Goal: Information Seeking & Learning: Learn about a topic

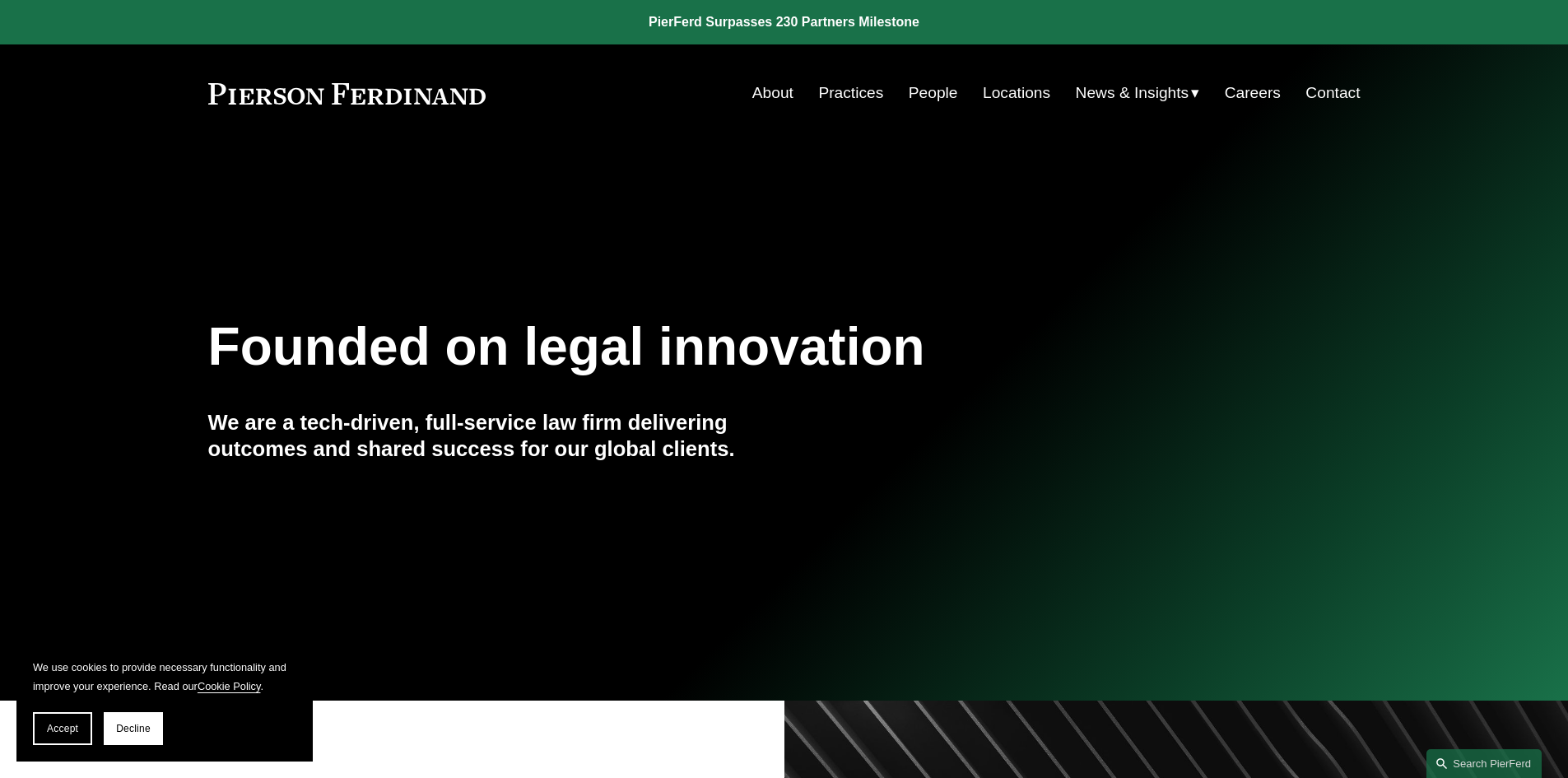
click at [913, 97] on link "People" at bounding box center [934, 92] width 49 height 31
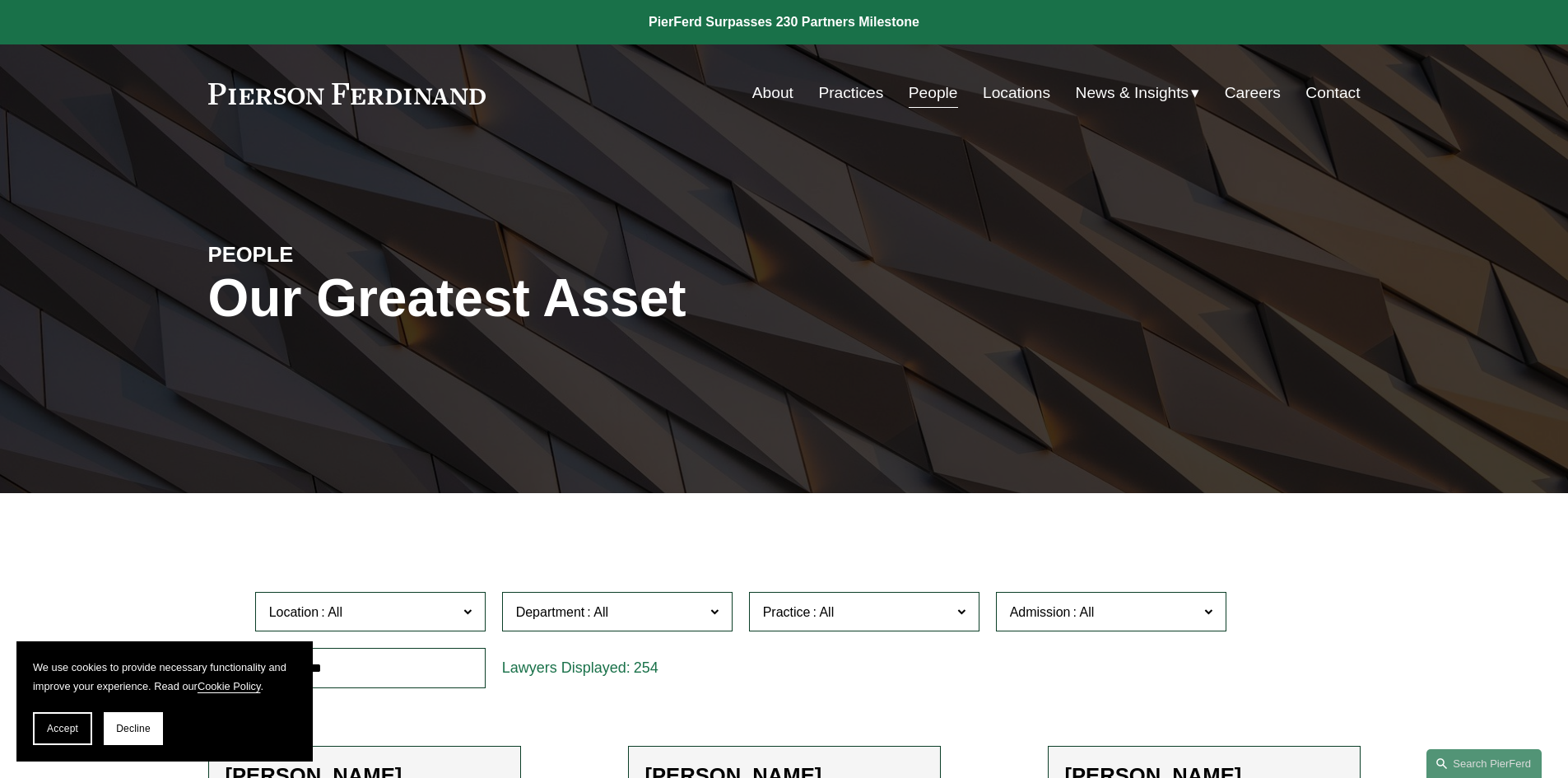
click at [965, 611] on span at bounding box center [961, 611] width 8 height 22
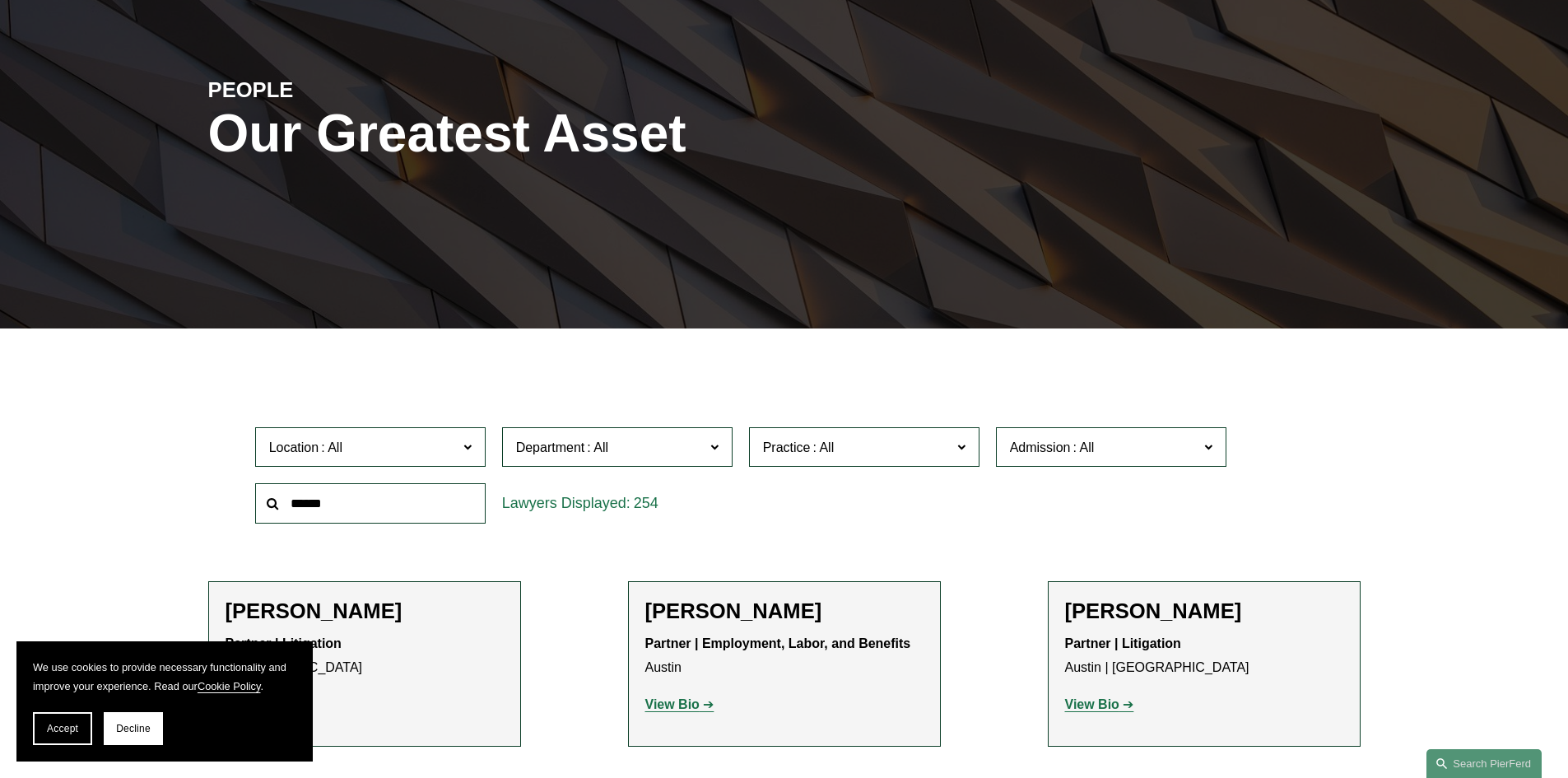
scroll to position [2798, 0]
click at [418, 497] on input "text" at bounding box center [370, 503] width 231 height 40
type input "******"
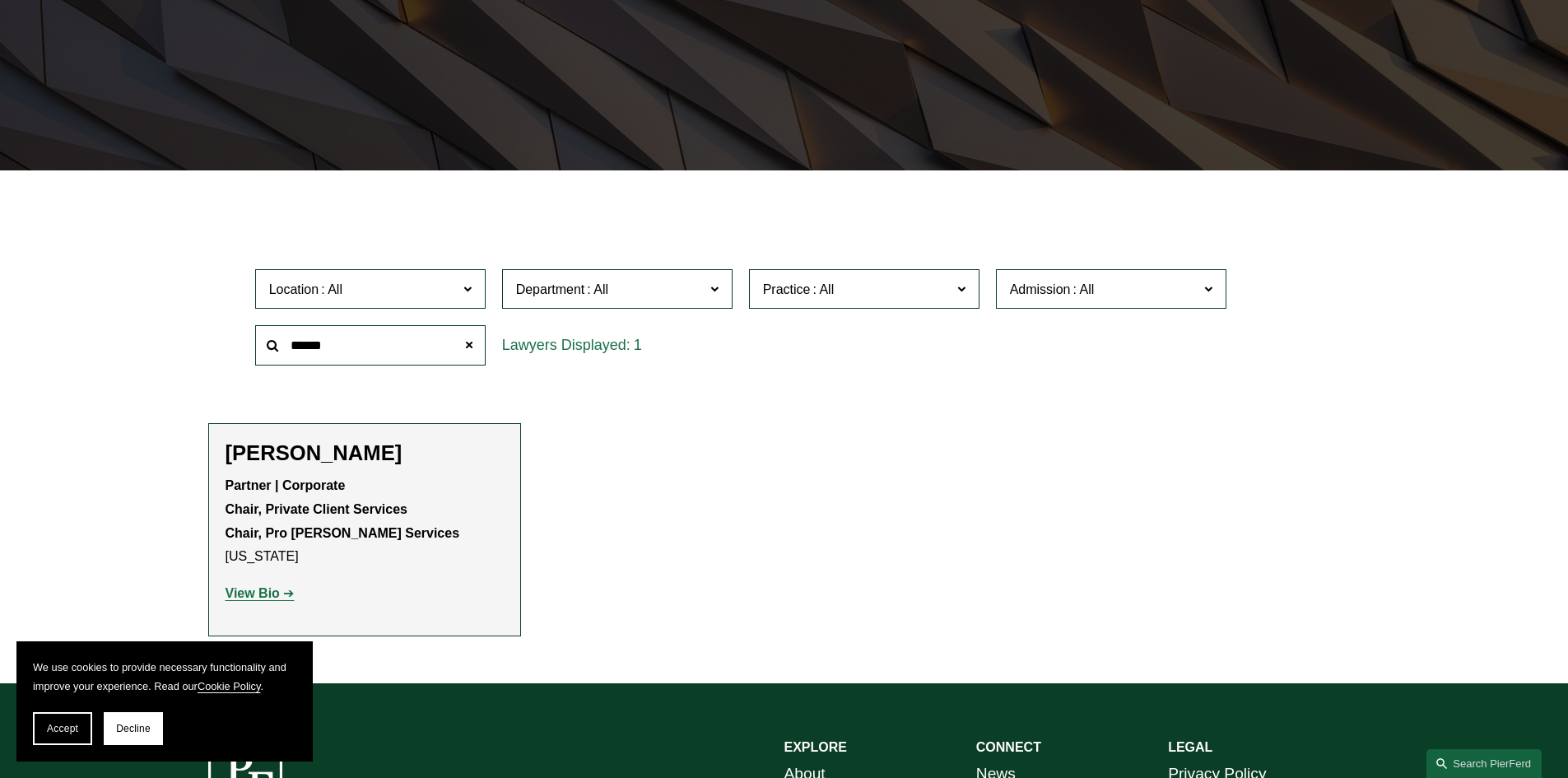
scroll to position [329, 0]
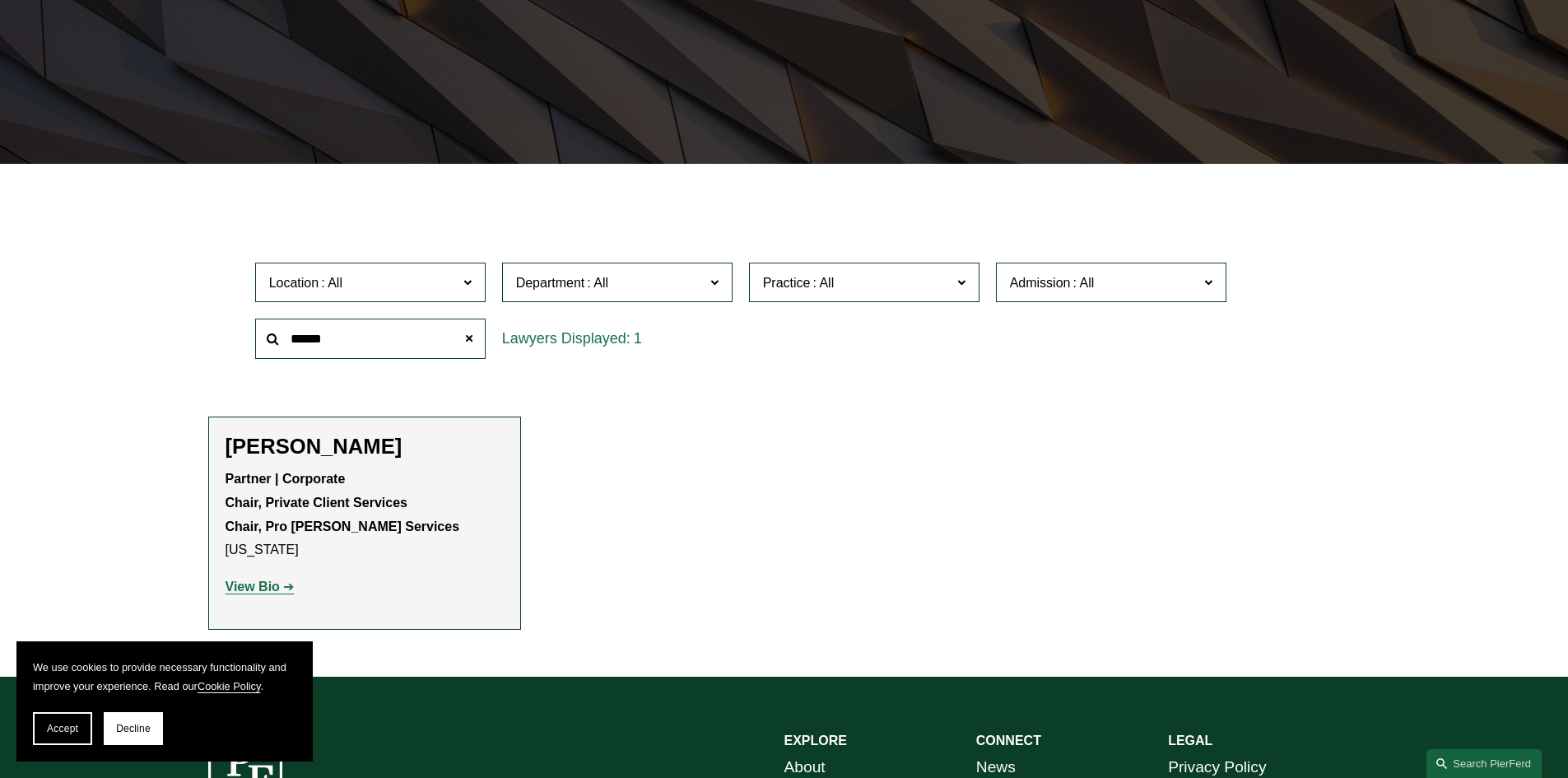
click at [248, 584] on strong "View Bio" at bounding box center [253, 586] width 55 height 14
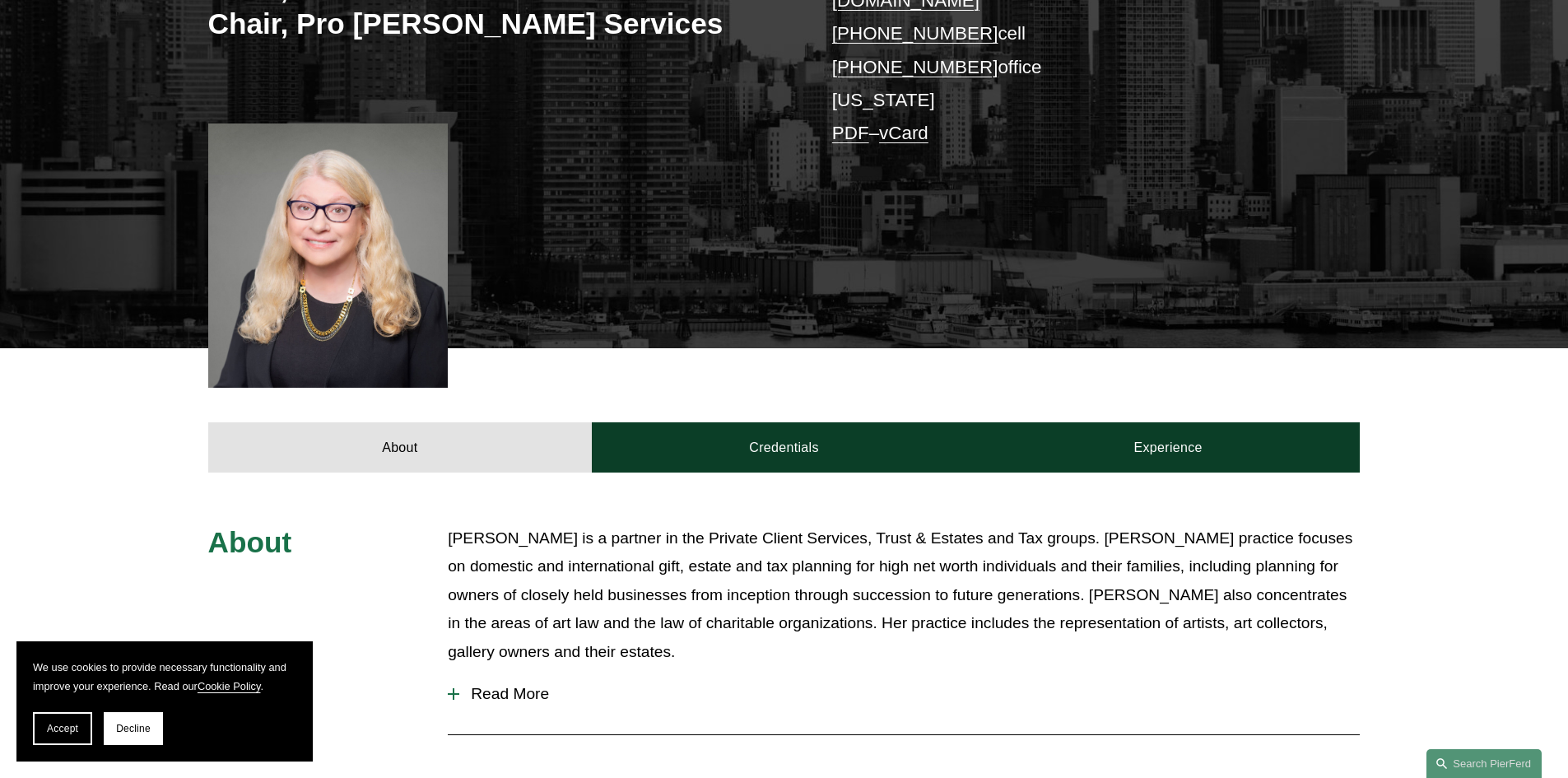
scroll to position [494, 0]
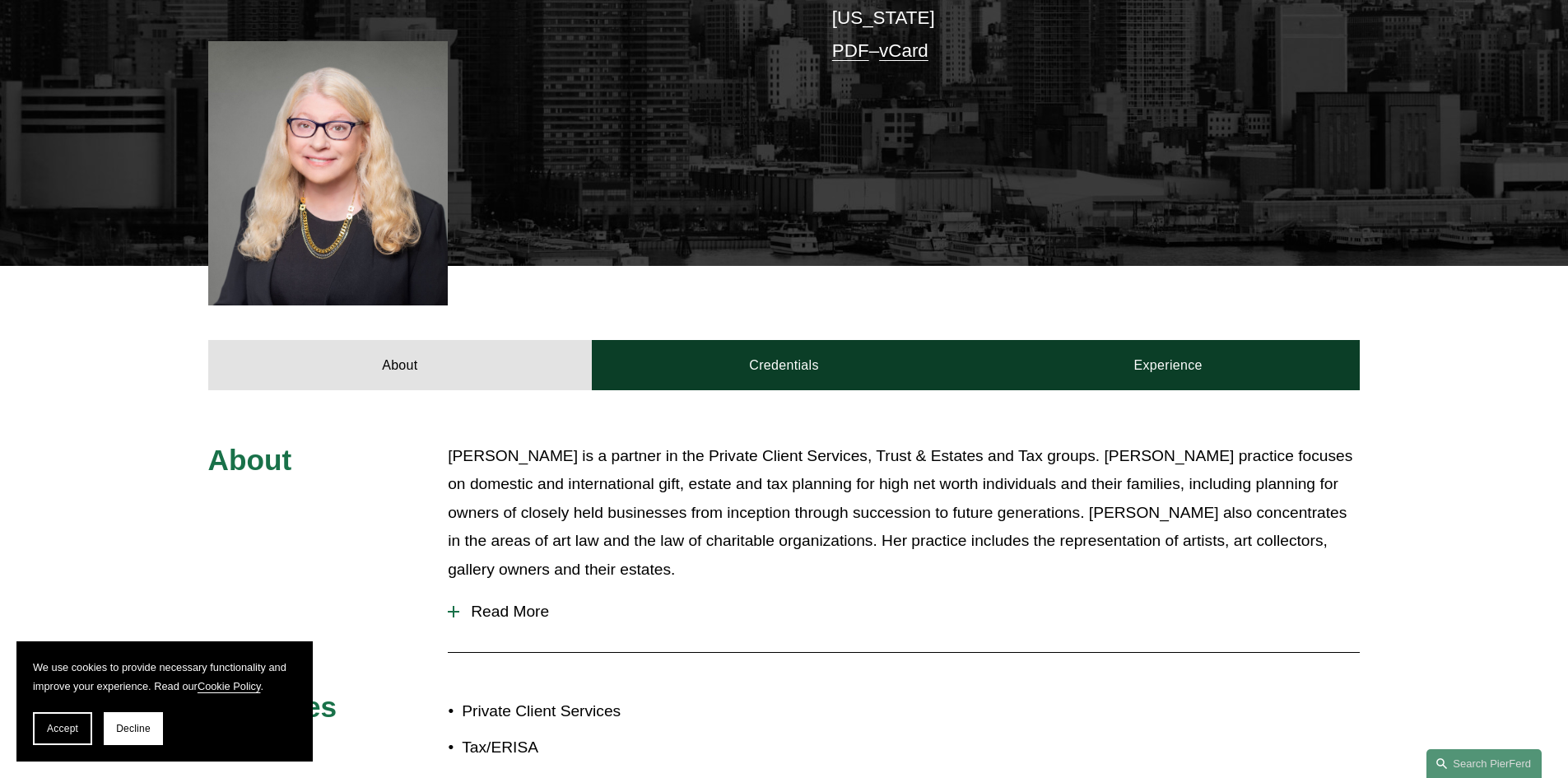
click at [447, 581] on div "About Ms. Soloff is a partner in the Private Client Services, Trust & Estates a…" at bounding box center [784, 627] width 1568 height 372
click at [451, 606] on div at bounding box center [454, 611] width 11 height 11
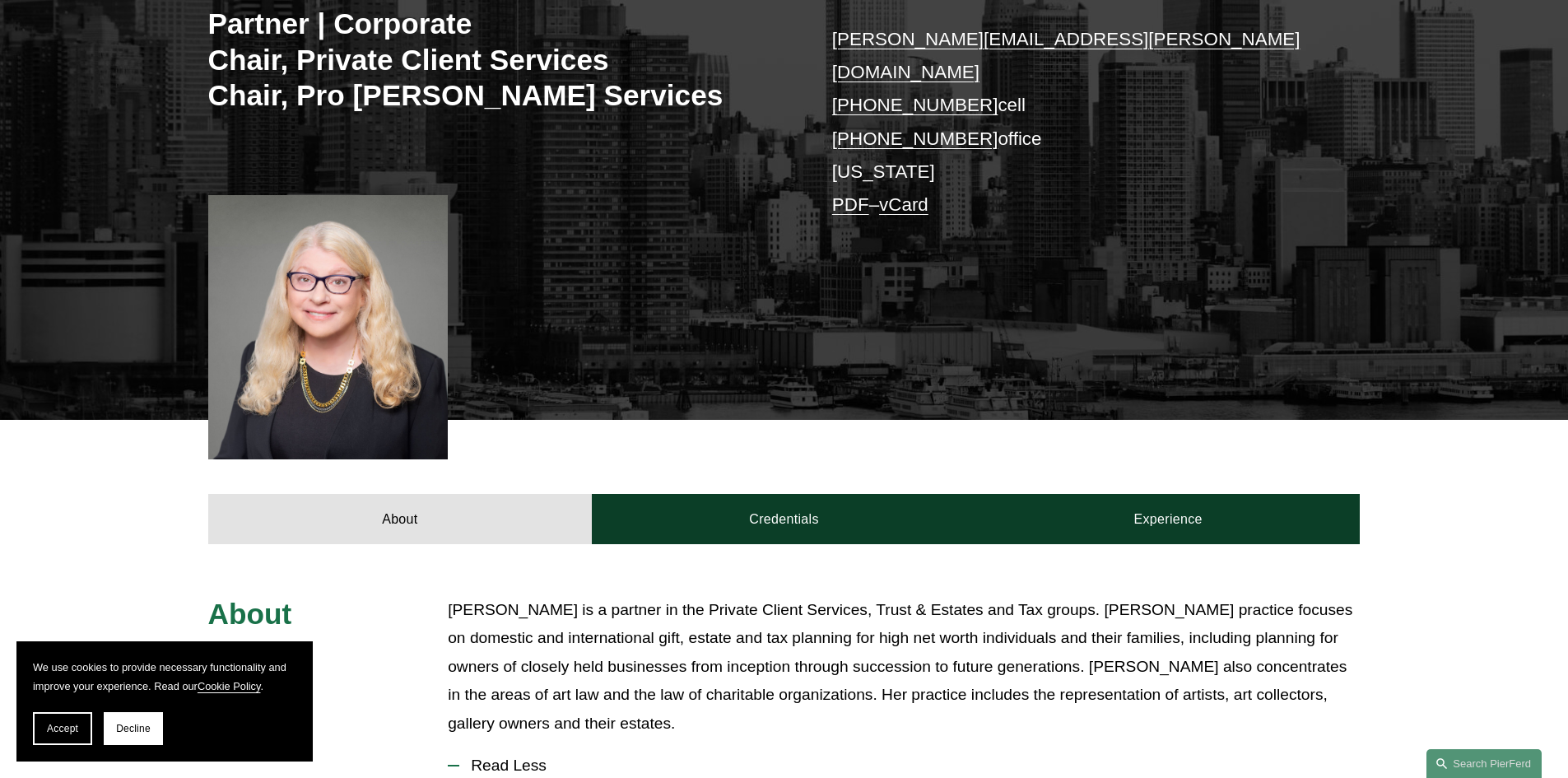
scroll to position [329, 0]
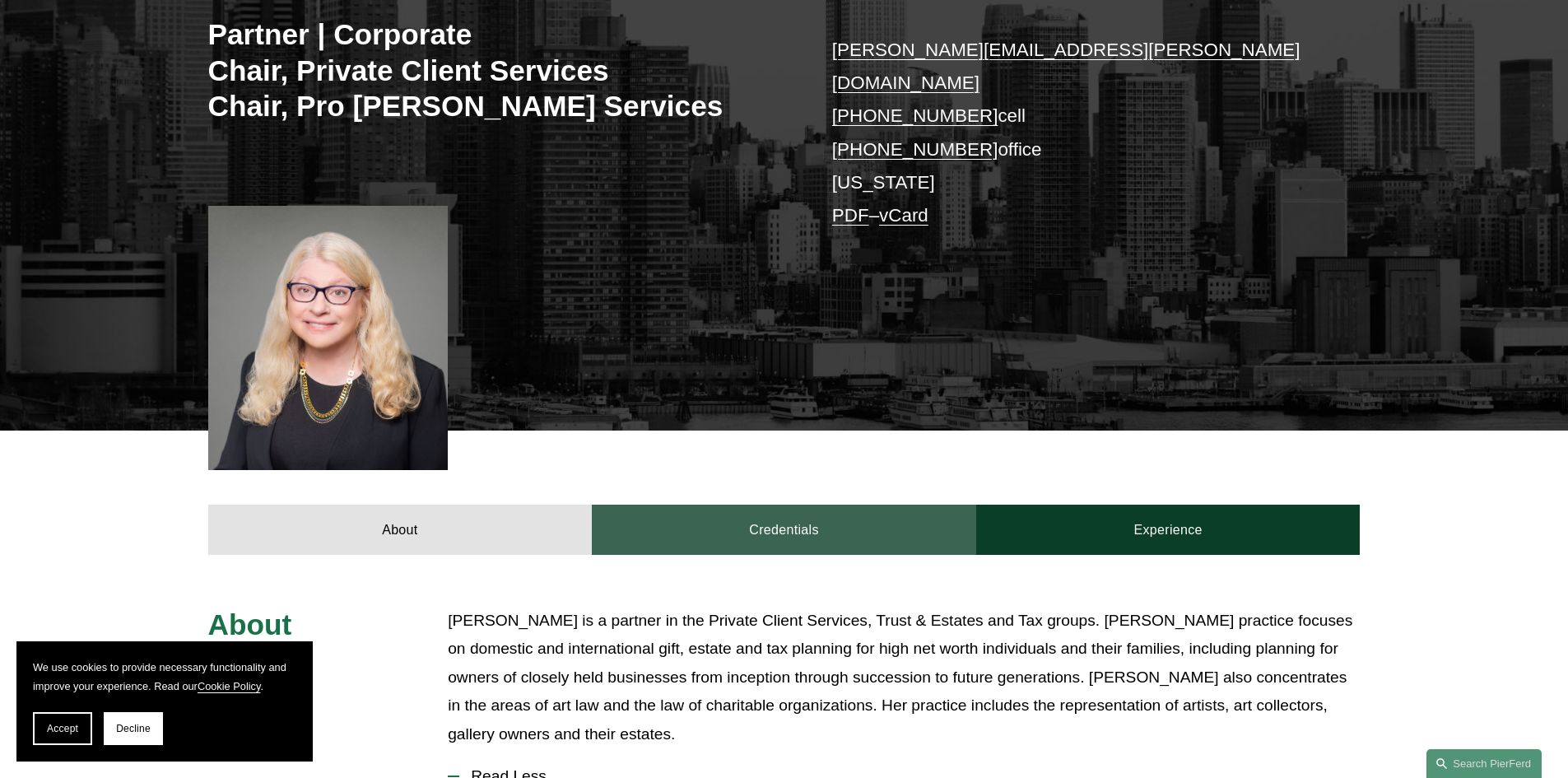
click at [747, 504] on link "Credentials" at bounding box center [784, 529] width 385 height 49
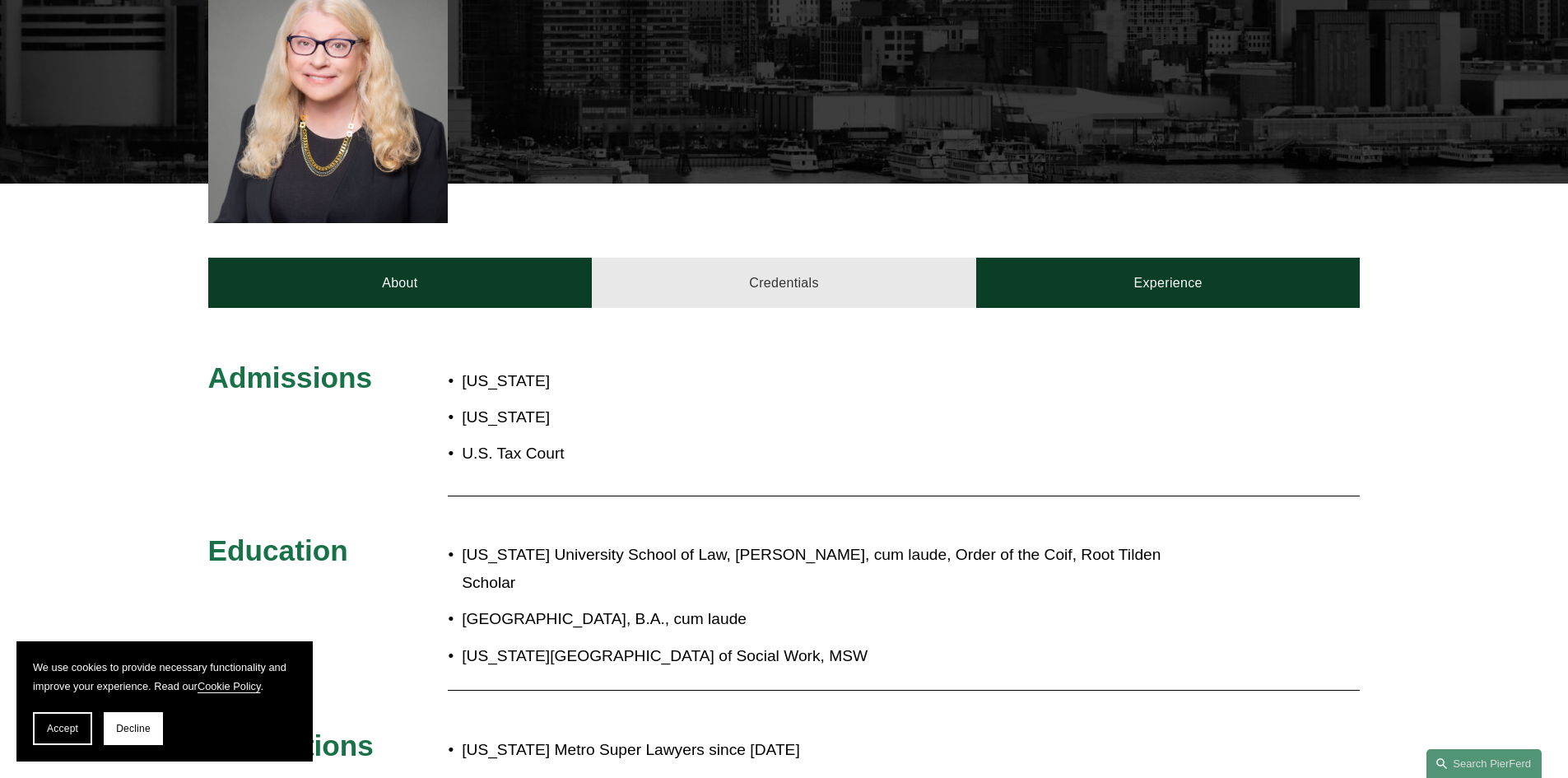
scroll to position [659, 0]
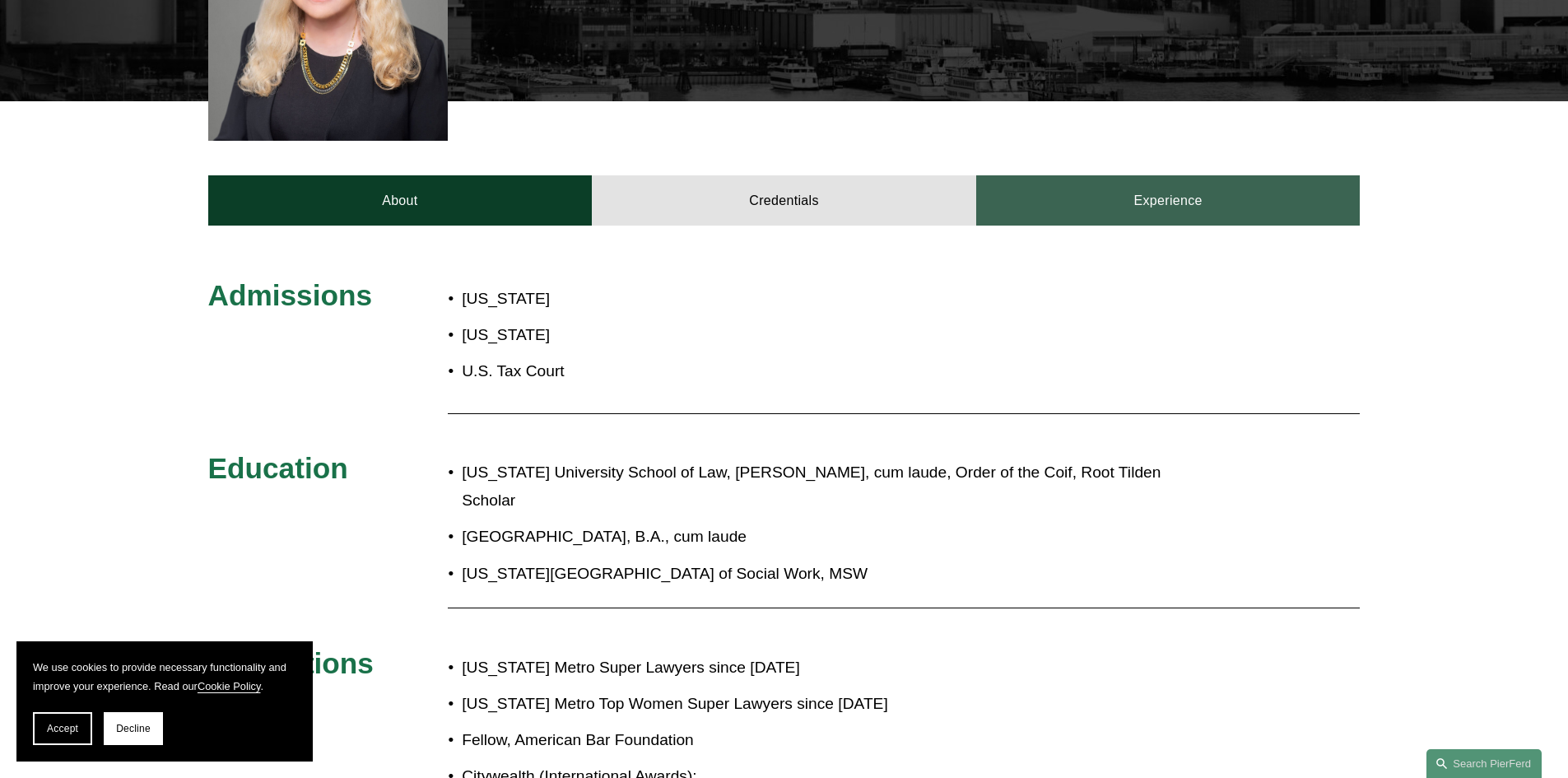
click at [1106, 187] on link "Experience" at bounding box center [1169, 199] width 385 height 49
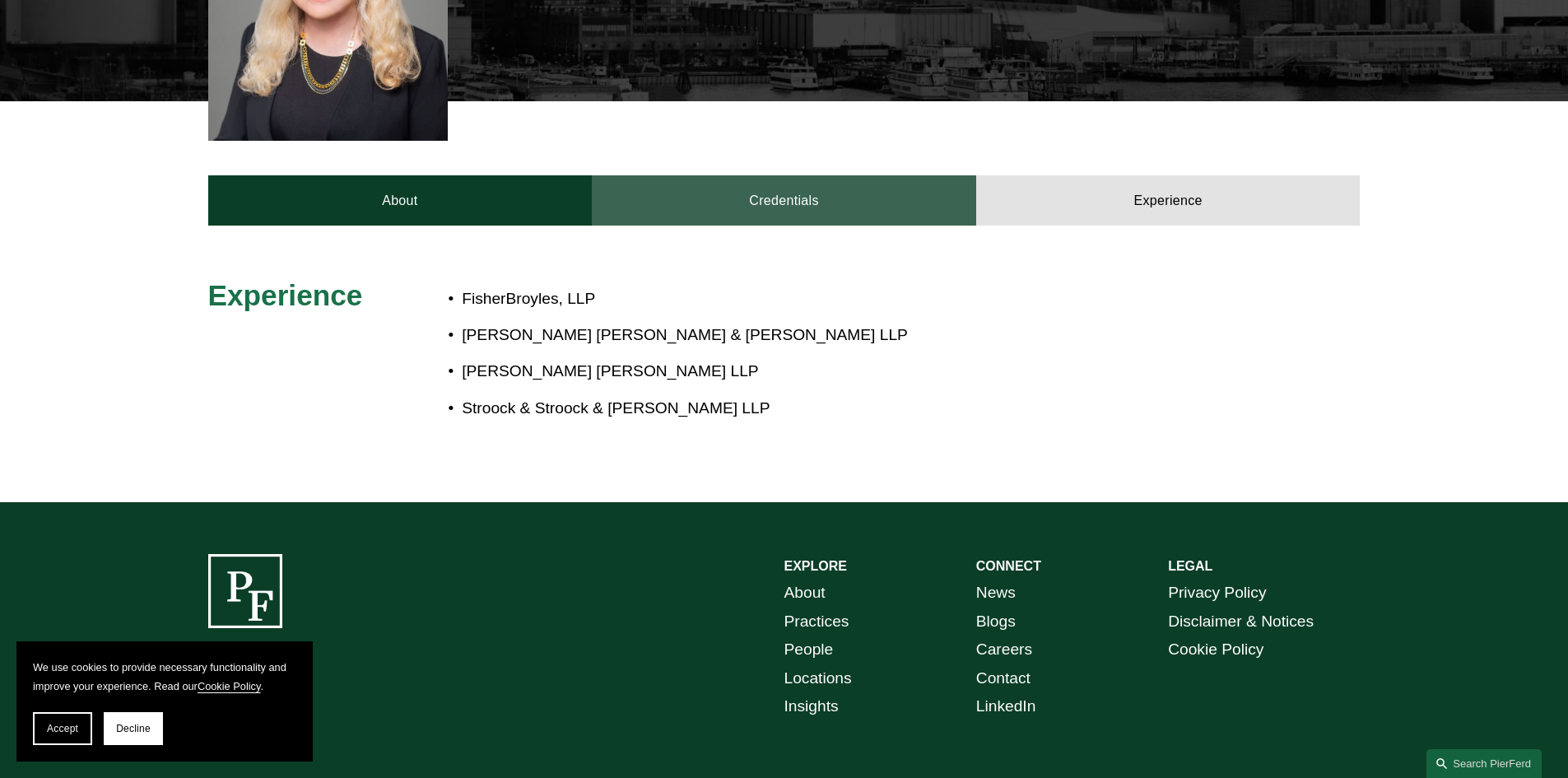
click at [733, 175] on link "Credentials" at bounding box center [784, 199] width 385 height 49
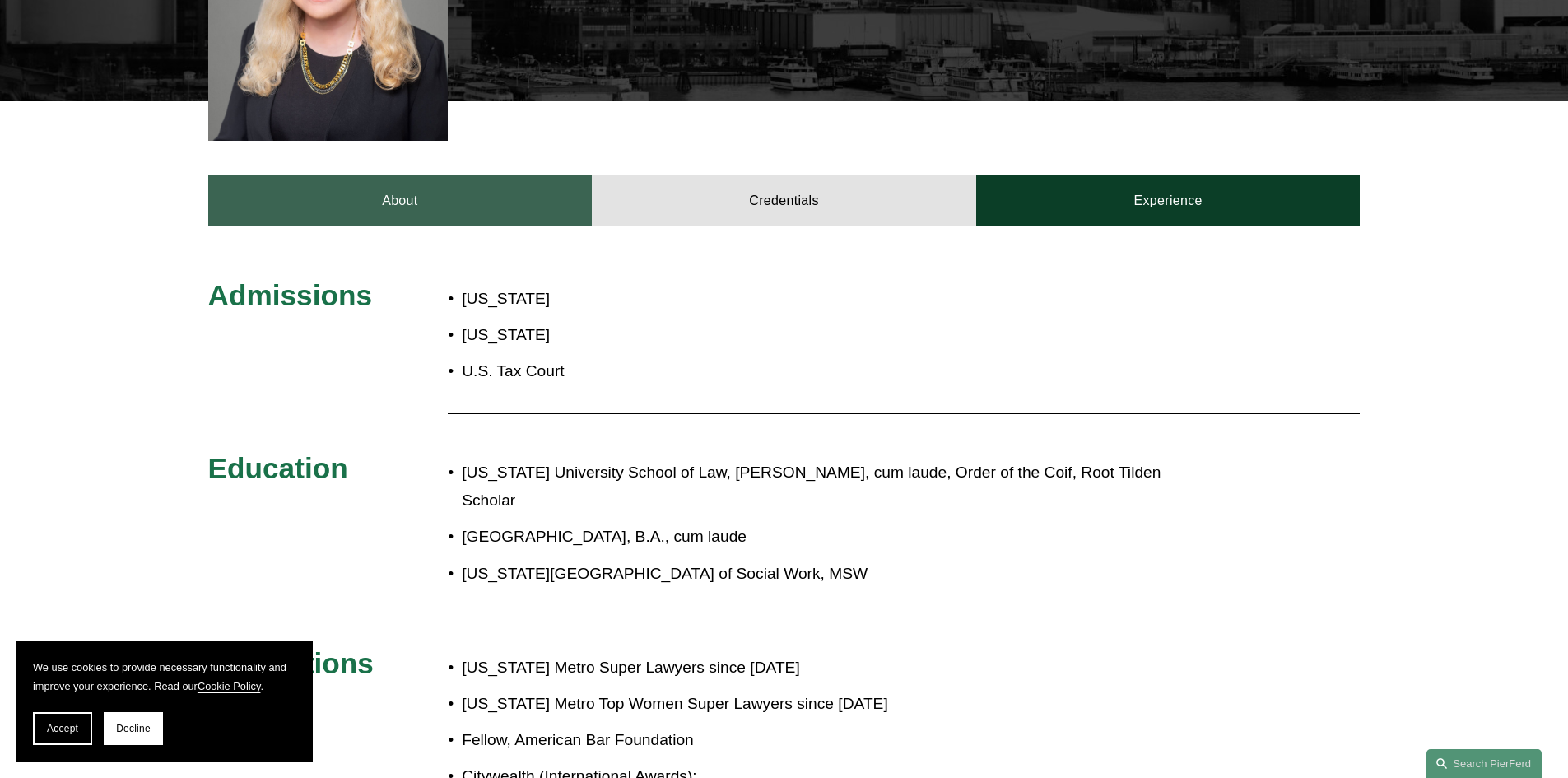
click at [419, 178] on link "About" at bounding box center [400, 199] width 385 height 49
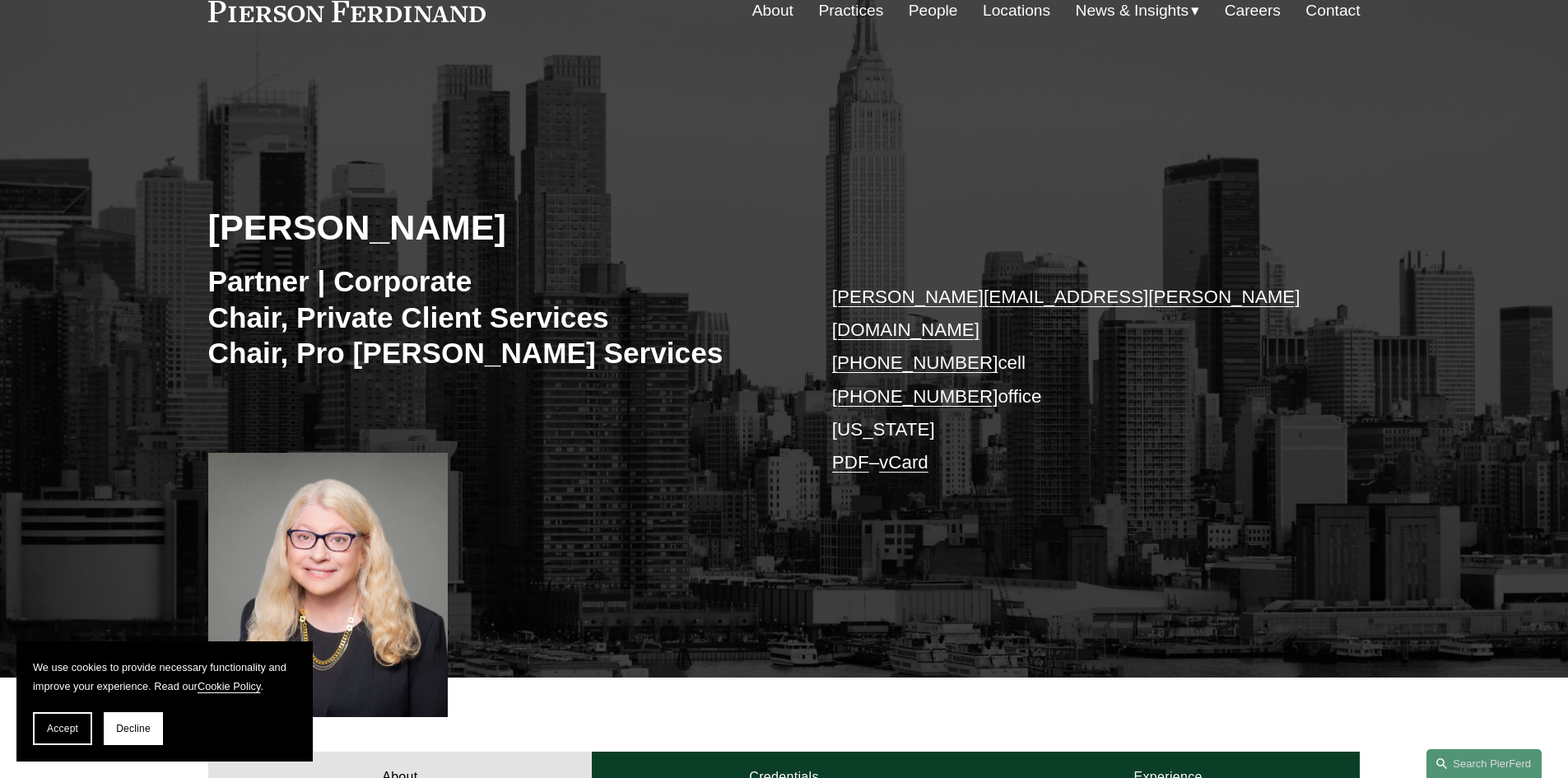
scroll to position [0, 0]
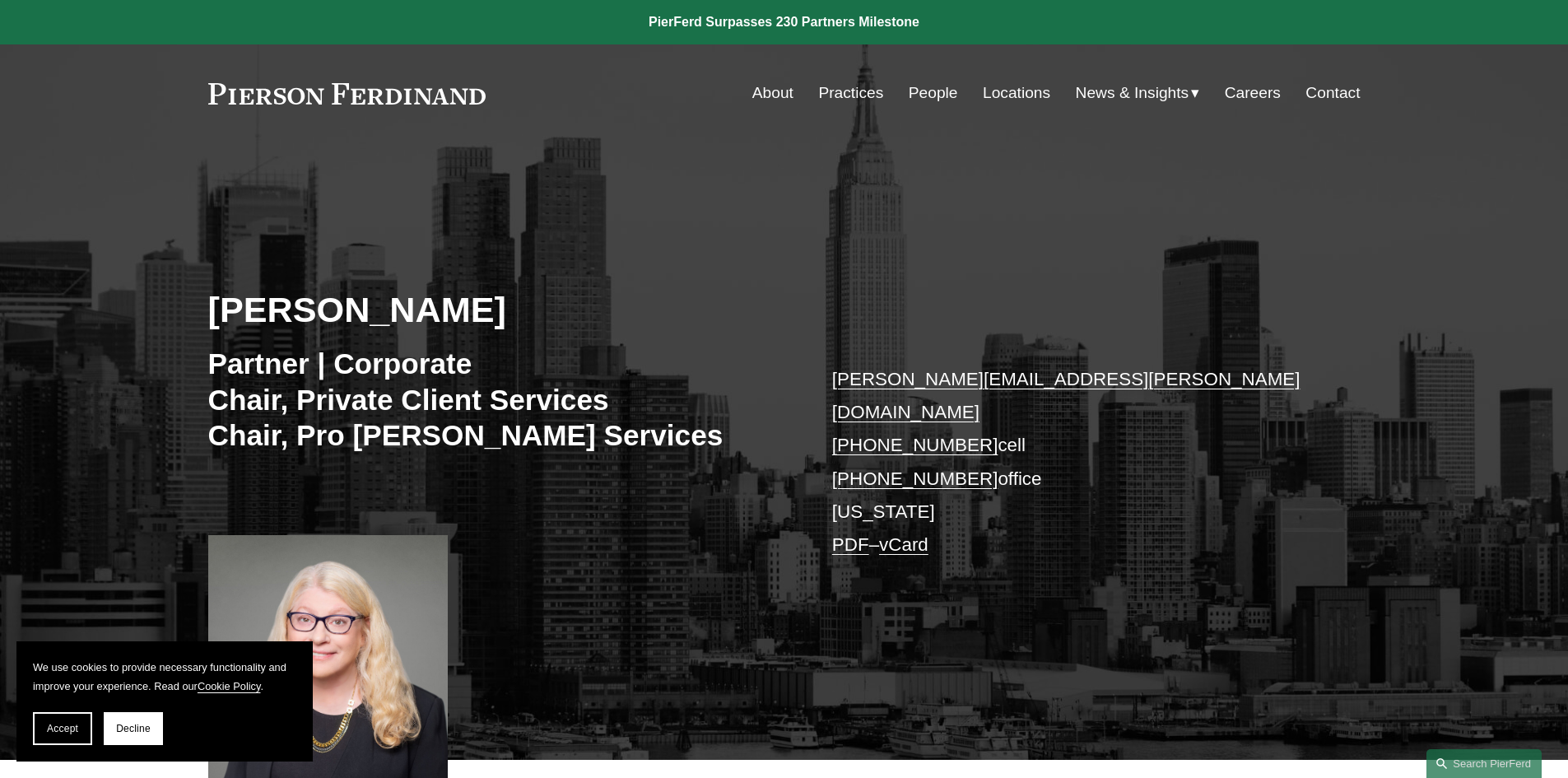
click at [928, 95] on link "People" at bounding box center [934, 92] width 49 height 31
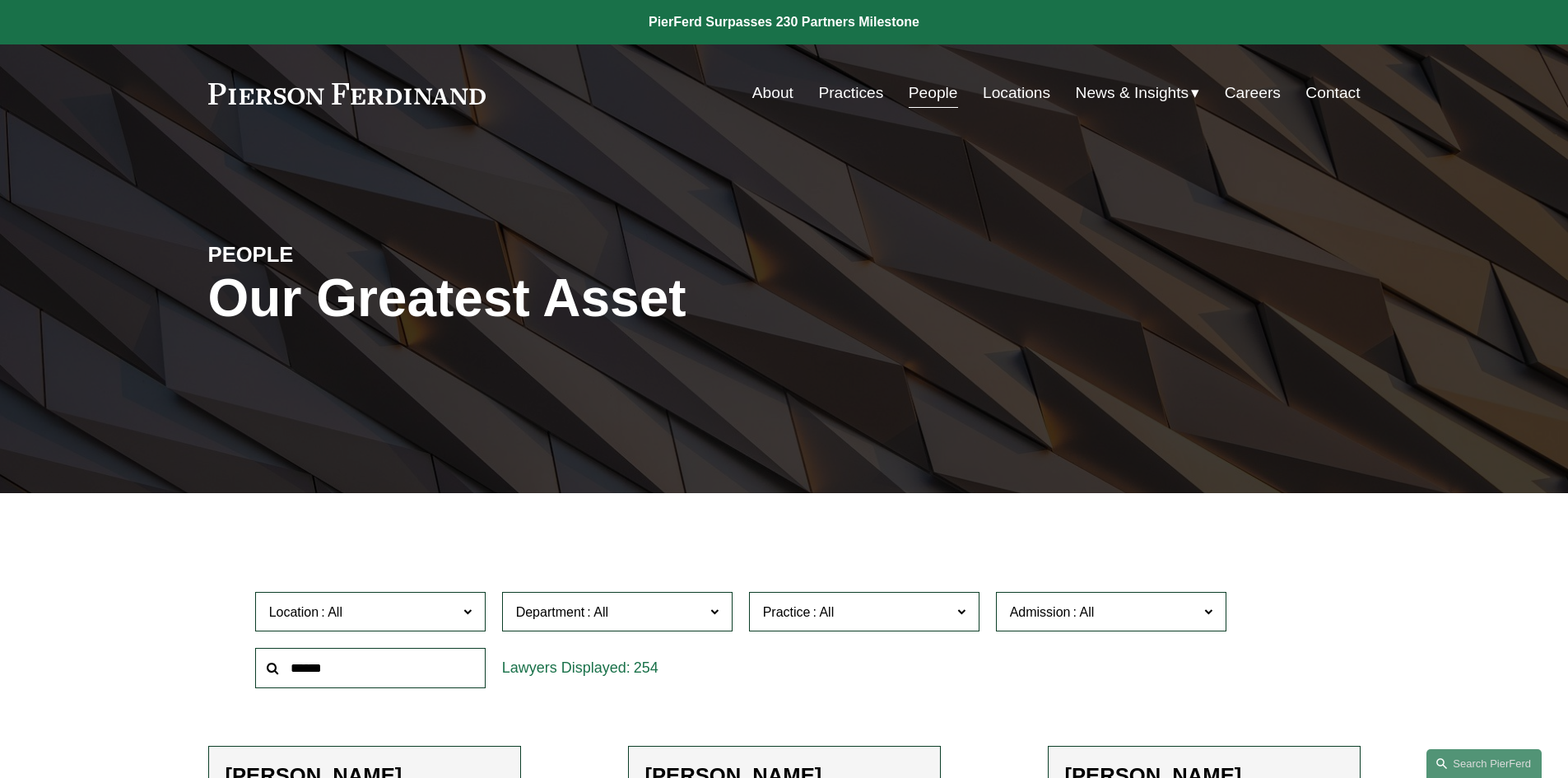
click at [858, 89] on link "Practices" at bounding box center [851, 92] width 65 height 31
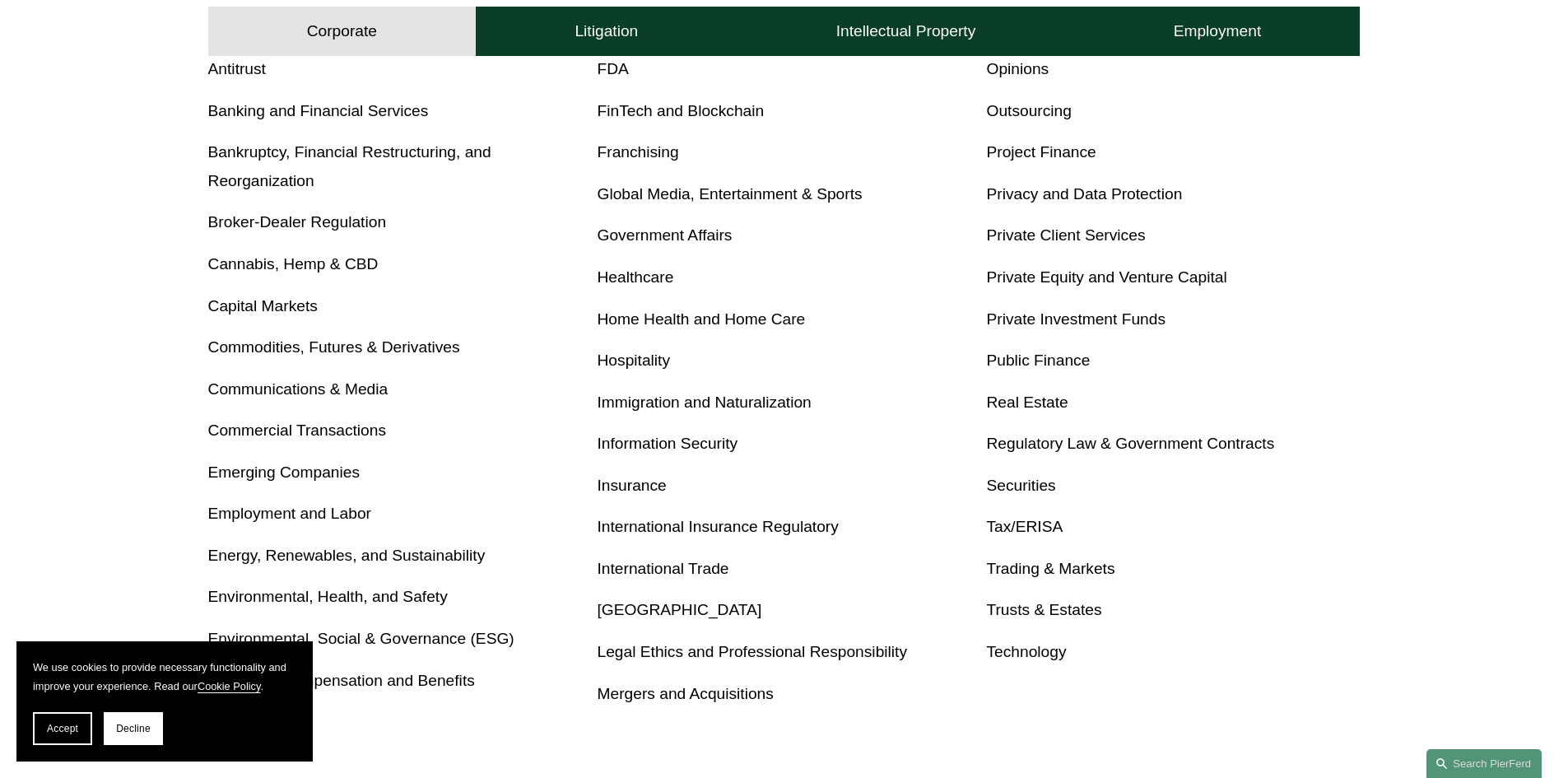
scroll to position [740, 0]
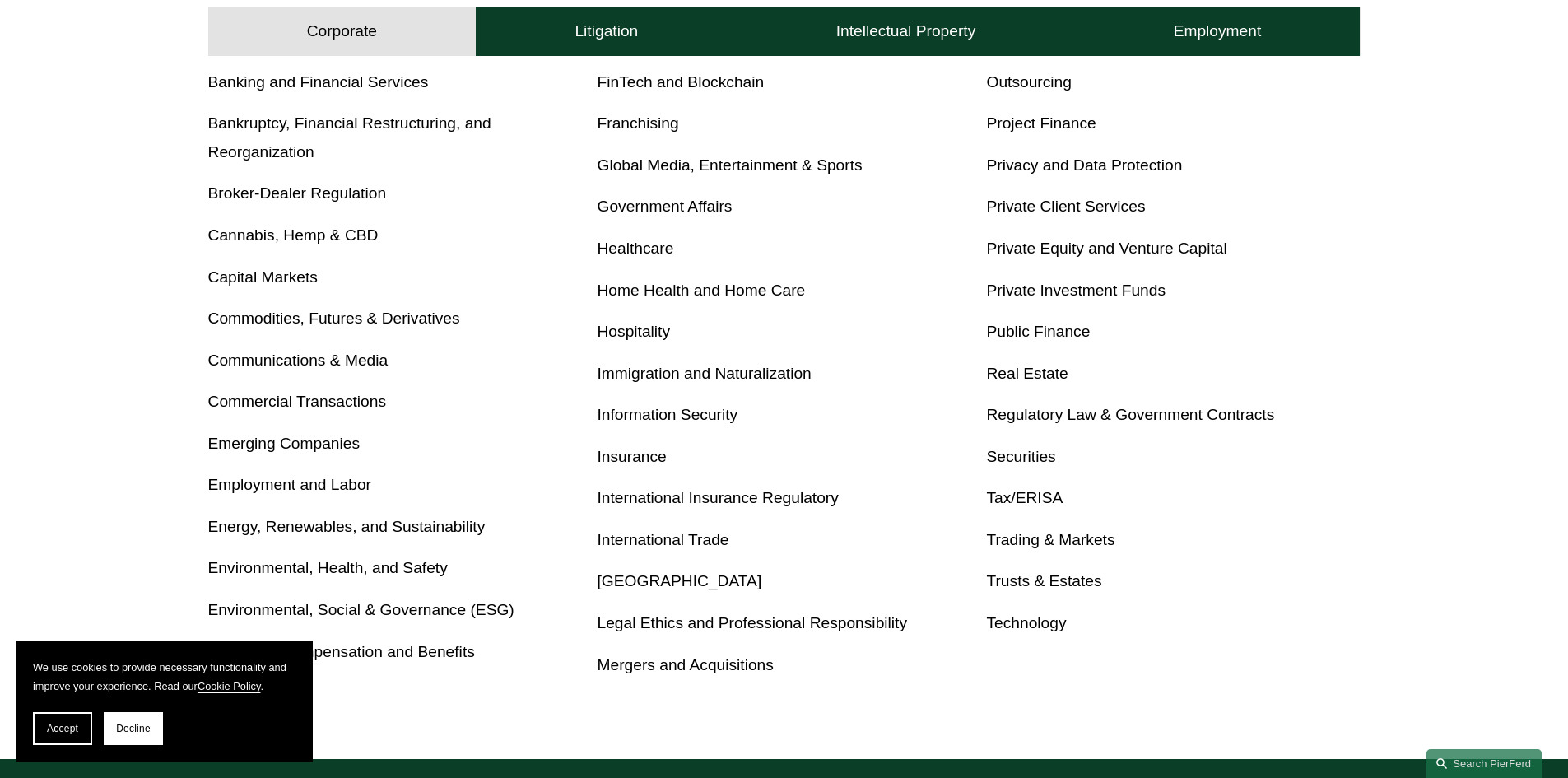
click at [1014, 577] on link "Trusts & Estates" at bounding box center [1044, 580] width 115 height 17
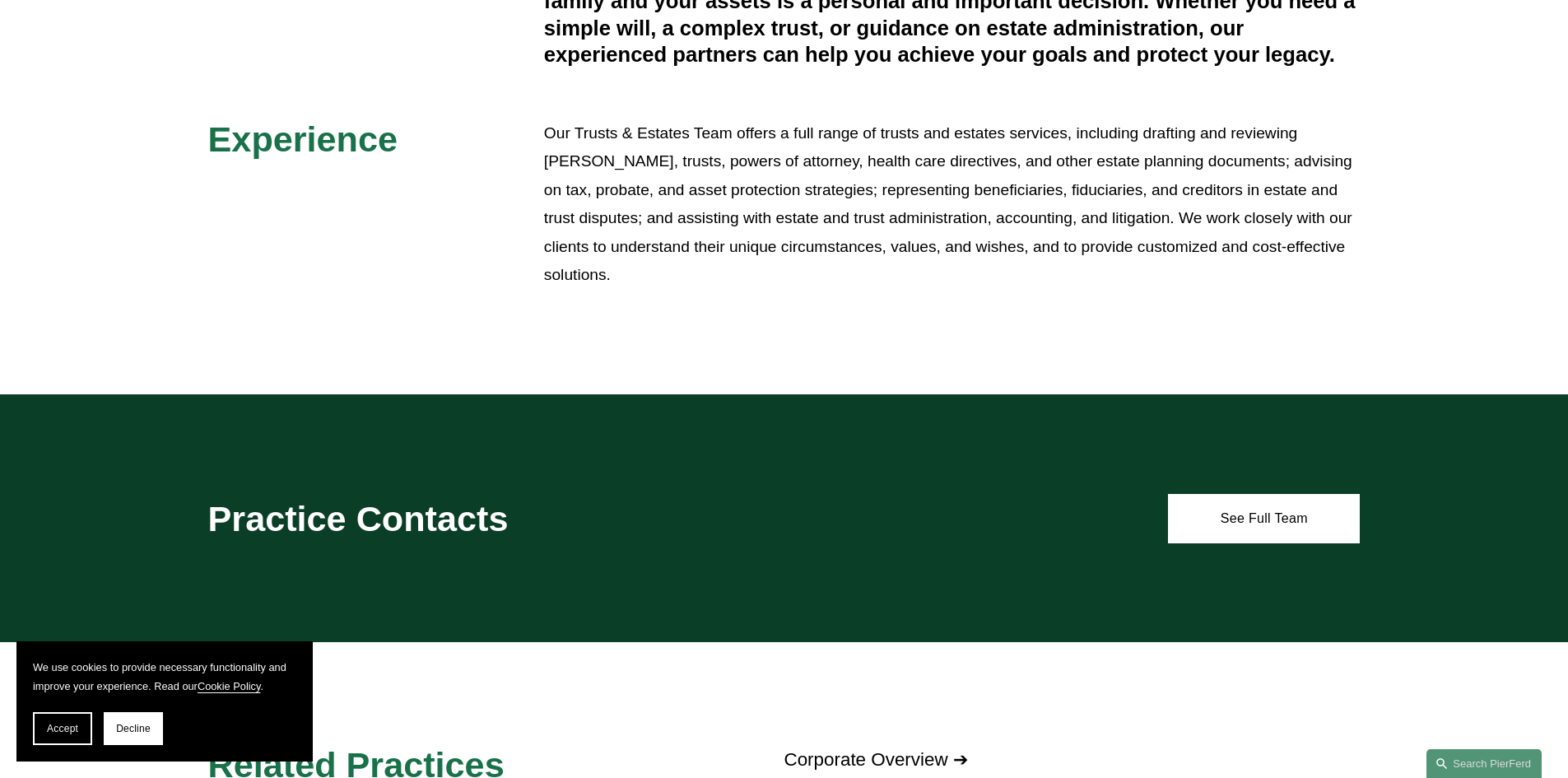
scroll to position [576, 0]
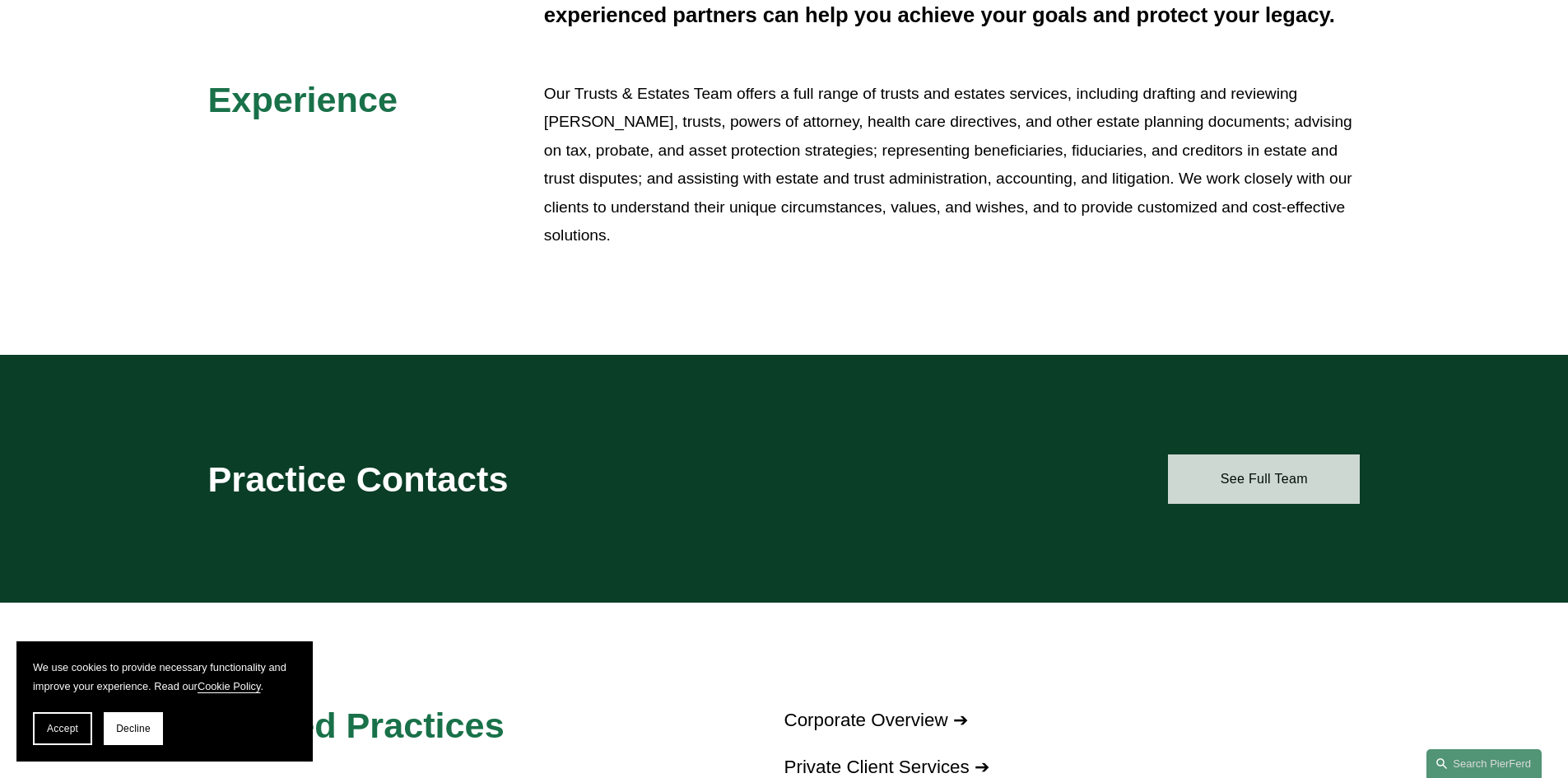
click at [1255, 475] on link "See Full Team" at bounding box center [1264, 479] width 192 height 49
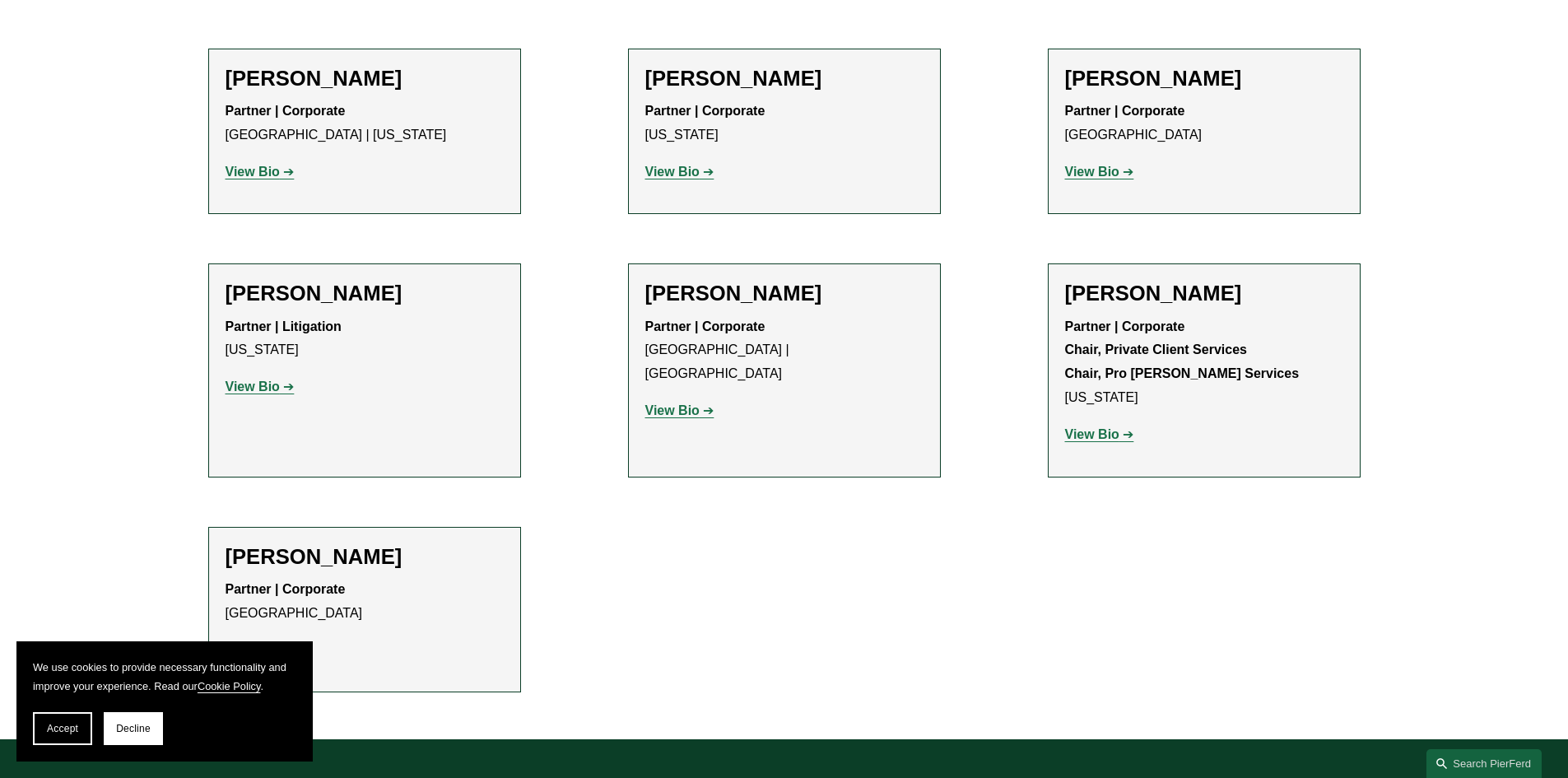
scroll to position [659, 0]
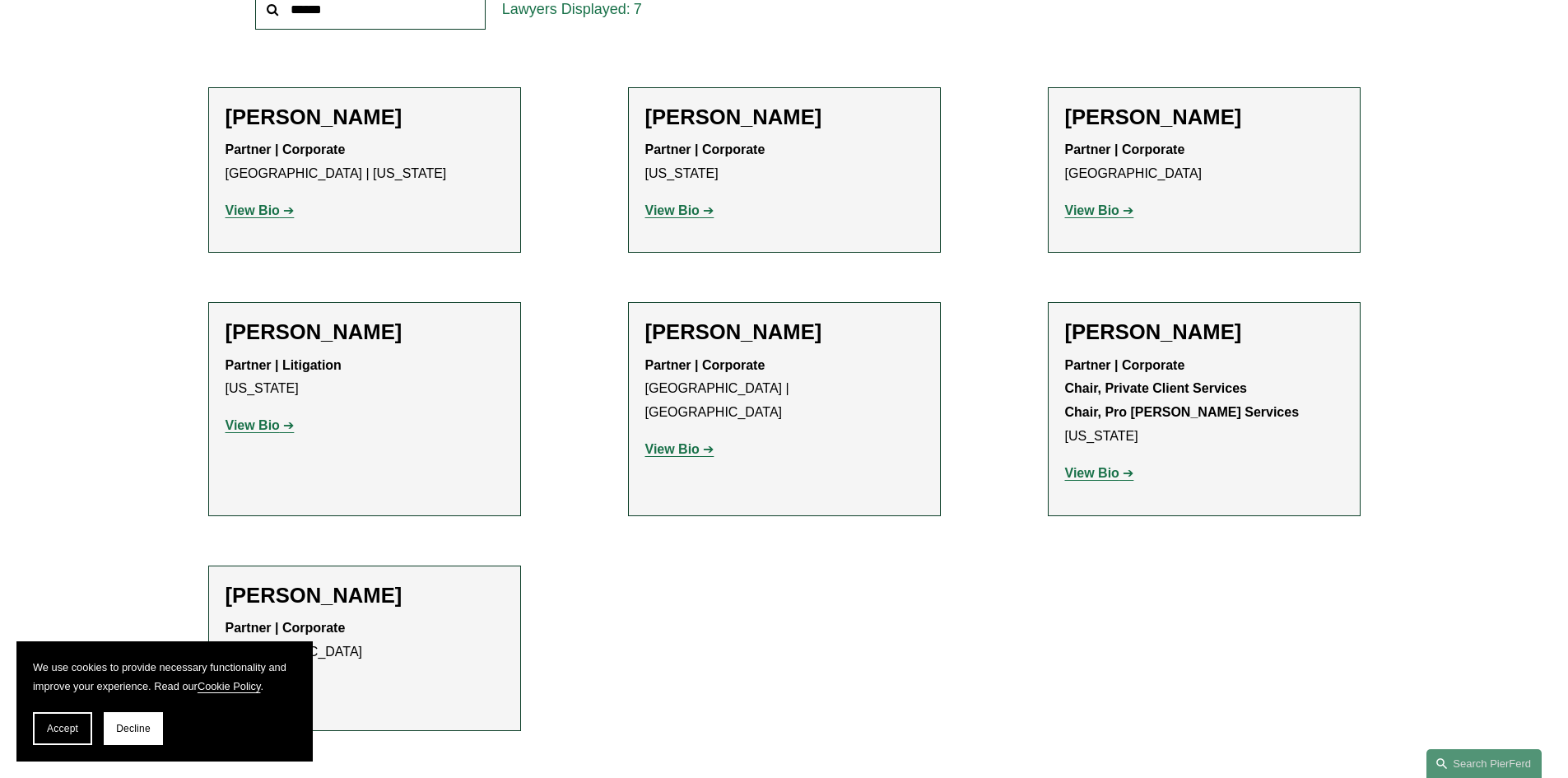
click at [661, 442] on strong "View Bio" at bounding box center [673, 449] width 55 height 14
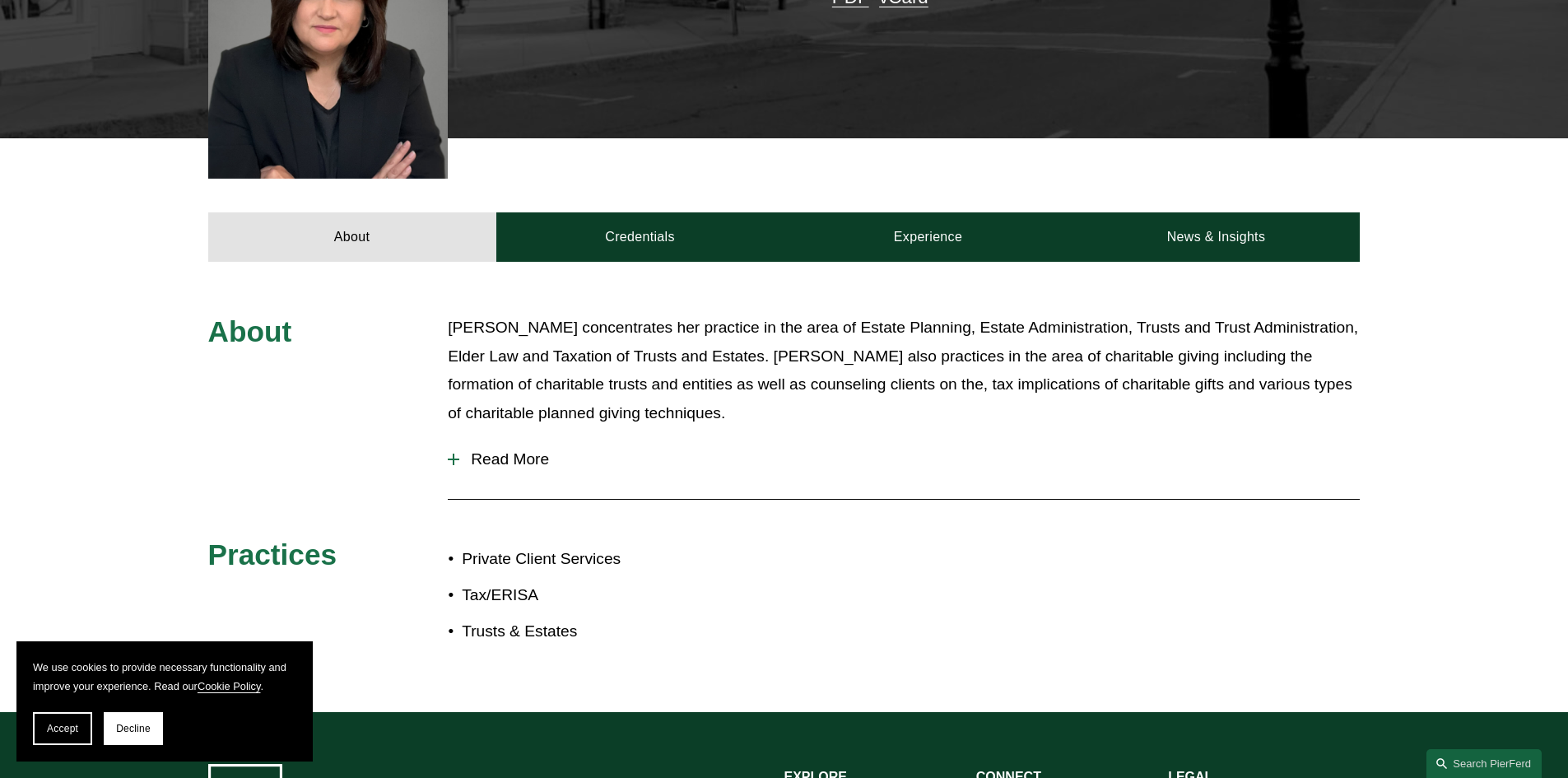
scroll to position [504, 0]
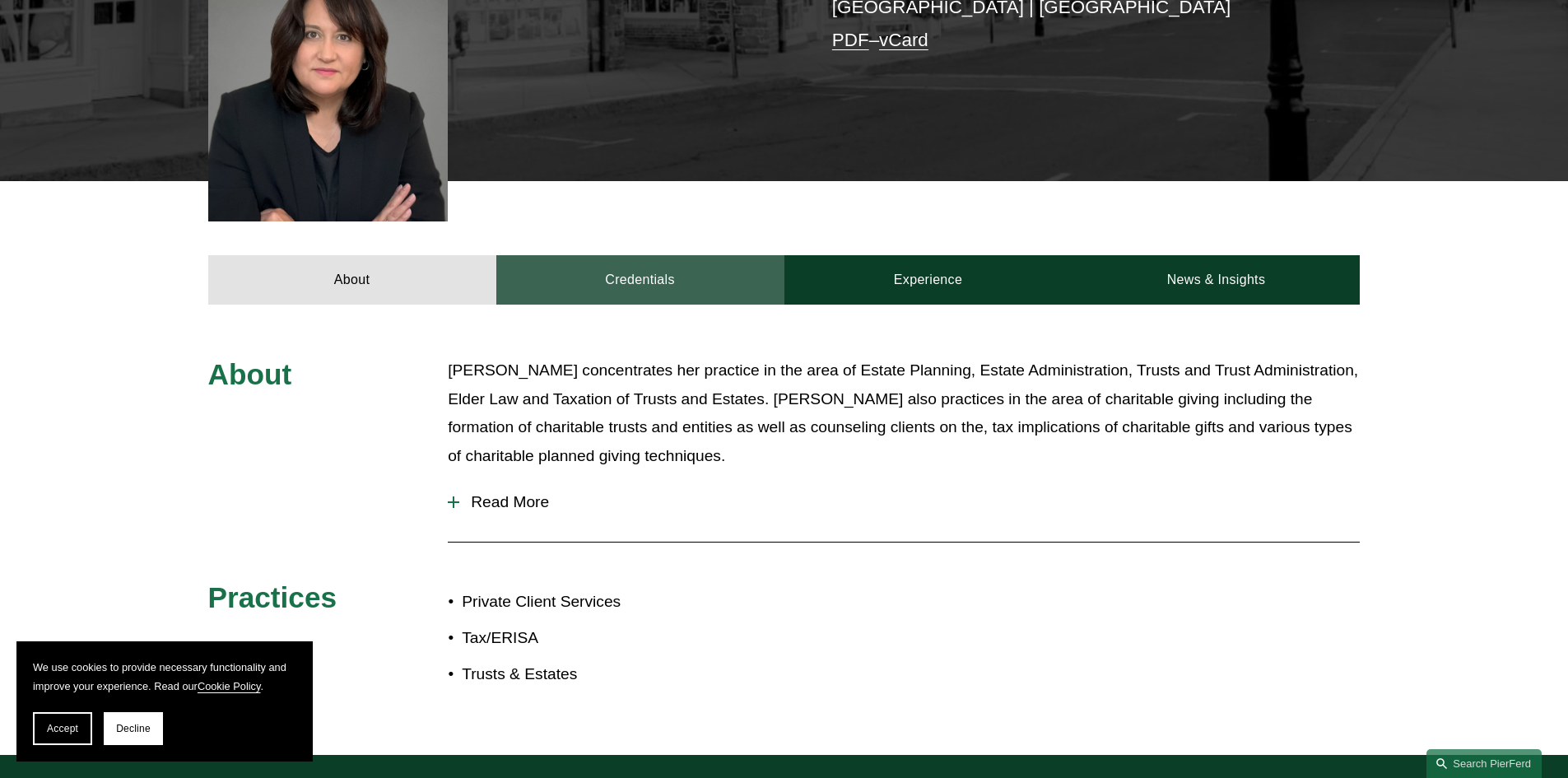
click at [691, 266] on link "Credentials" at bounding box center [641, 279] width 288 height 49
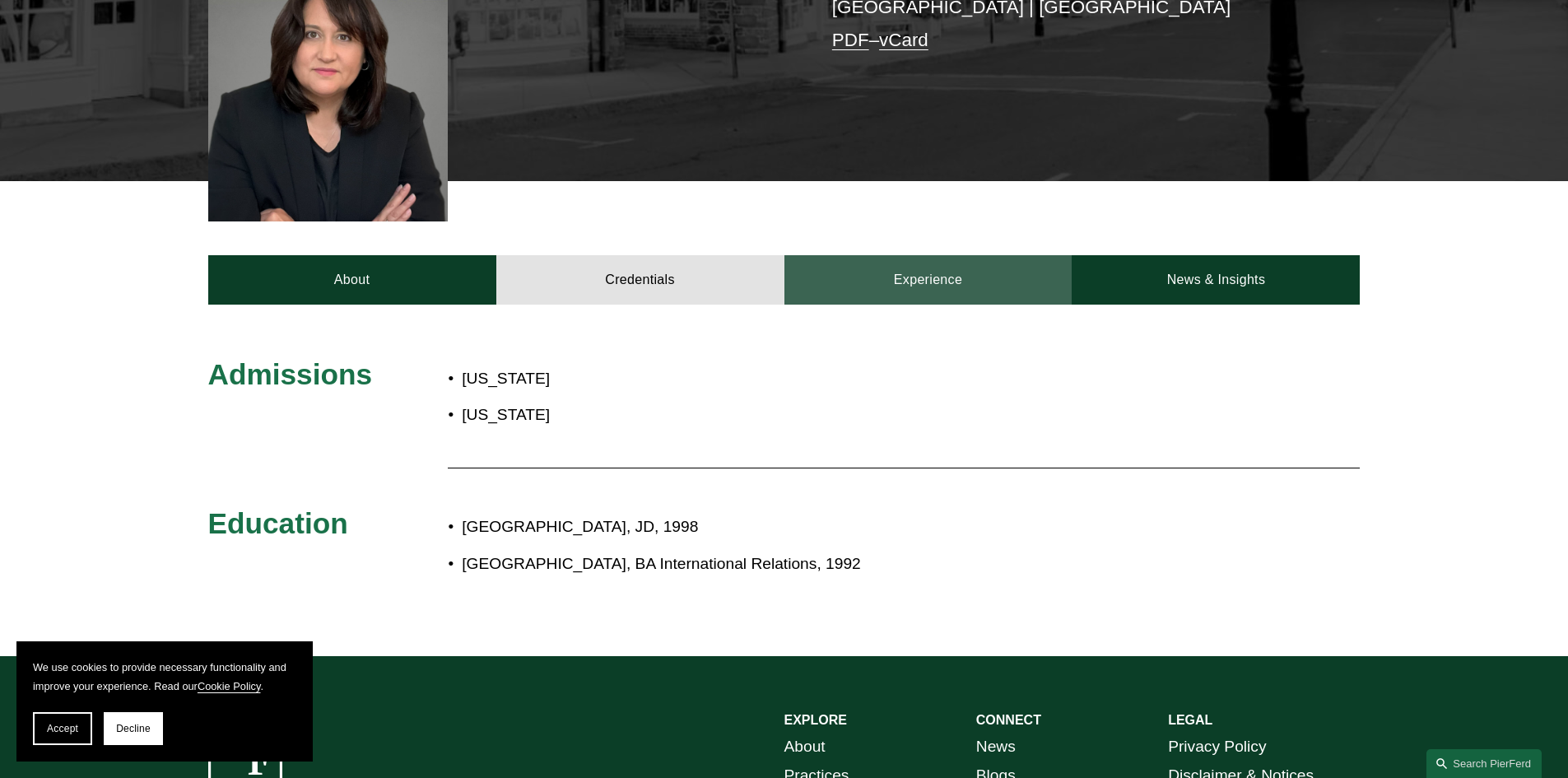
click at [967, 263] on link "Experience" at bounding box center [929, 279] width 288 height 49
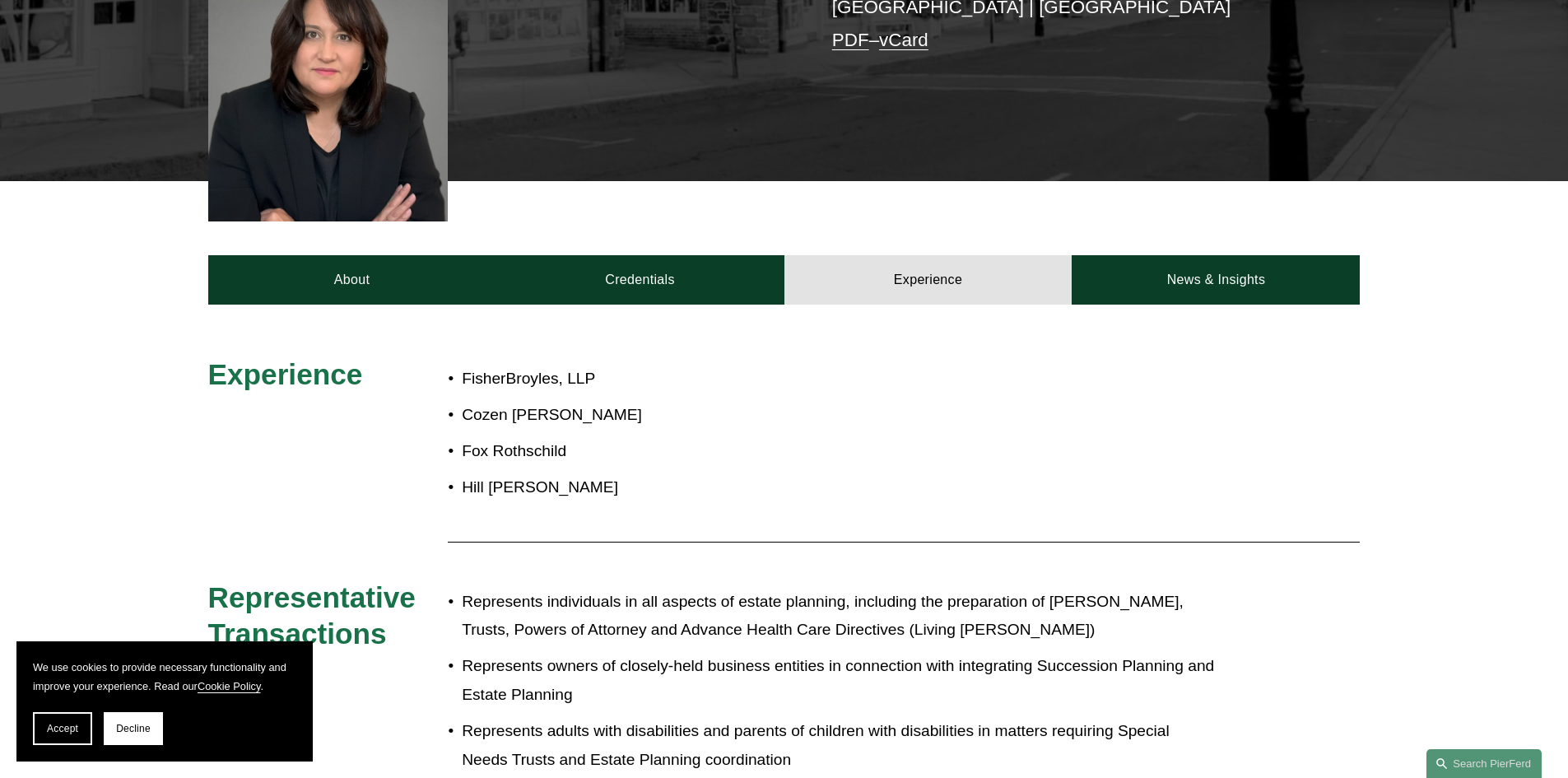
scroll to position [422, 0]
